Goal: Task Accomplishment & Management: Complete application form

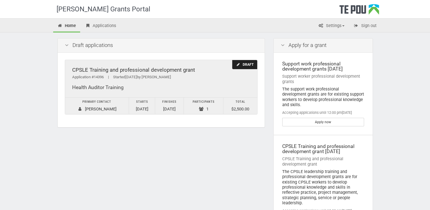
click at [174, 108] on td "Finishes [DATE]" at bounding box center [169, 106] width 29 height 17
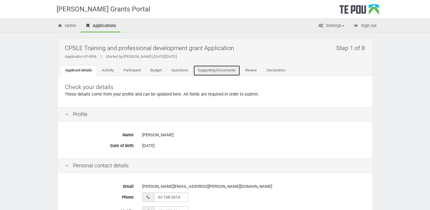
click at [212, 71] on link "Supporting Documents" at bounding box center [216, 70] width 47 height 11
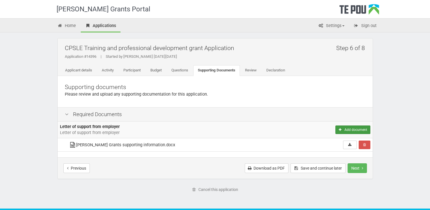
click at [347, 129] on button "Add document" at bounding box center [353, 129] width 35 height 9
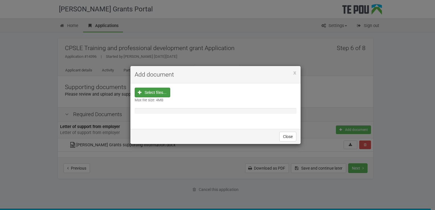
click at [159, 90] on input "file" at bounding box center [154, 128] width 32 height 81
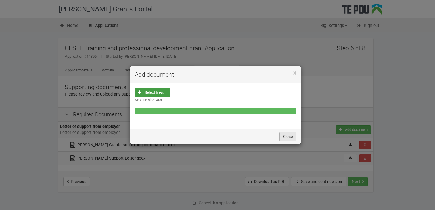
click at [290, 136] on button "Close" at bounding box center [287, 137] width 17 height 10
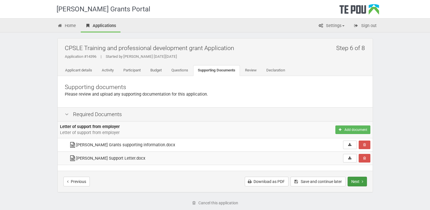
click at [362, 181] on icon "Next step" at bounding box center [362, 181] width 1 height 4
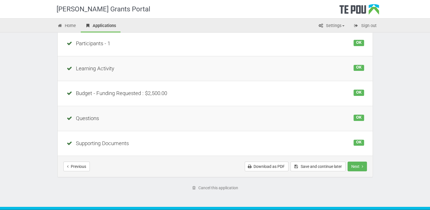
scroll to position [121, 0]
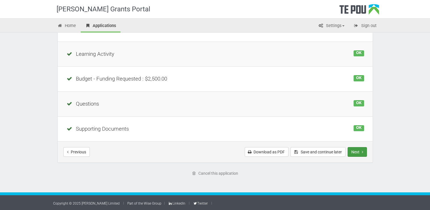
click at [358, 150] on button "Next" at bounding box center [357, 152] width 19 height 10
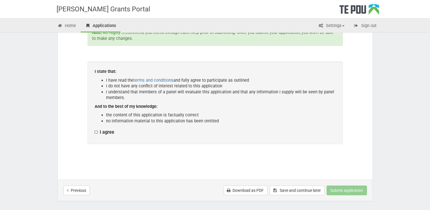
scroll to position [113, 0]
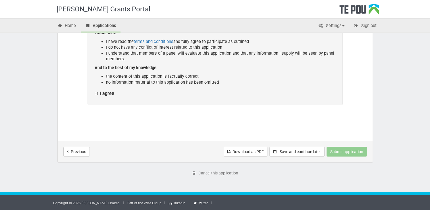
click at [96, 93] on label "I agree" at bounding box center [105, 94] width 20 height 6
click at [95, 91] on input "I agree" at bounding box center [94, 90] width 0 height 0
checkbox input "true"
click at [347, 150] on button "Submit application" at bounding box center [347, 152] width 40 height 10
